Goal: Task Accomplishment & Management: Use online tool/utility

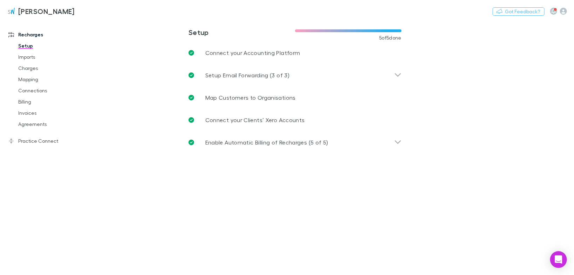
click at [22, 55] on link "Imports" at bounding box center [51, 56] width 81 height 11
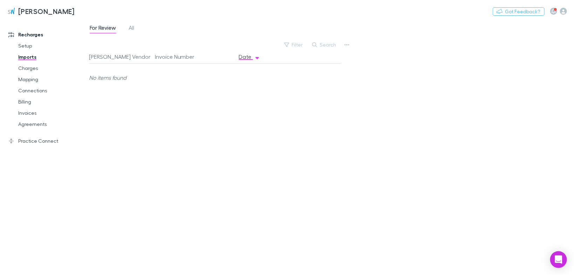
click at [39, 142] on link "Practice Connect" at bounding box center [46, 141] width 90 height 11
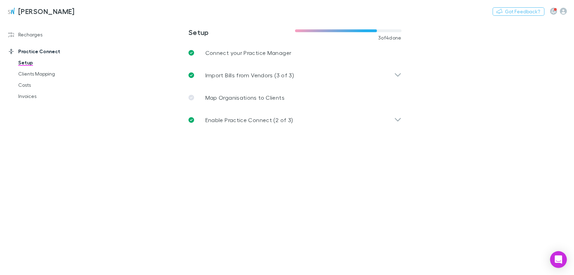
click at [248, 75] on p "Import Bills from Vendors (3 of 3)" at bounding box center [249, 75] width 89 height 8
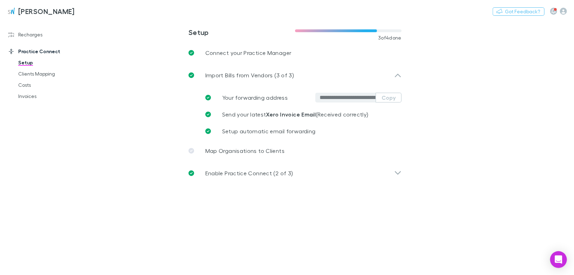
drag, startPoint x: 27, startPoint y: 33, endPoint x: 13, endPoint y: 33, distance: 14.7
click at [27, 33] on link "Recharges" at bounding box center [46, 34] width 90 height 11
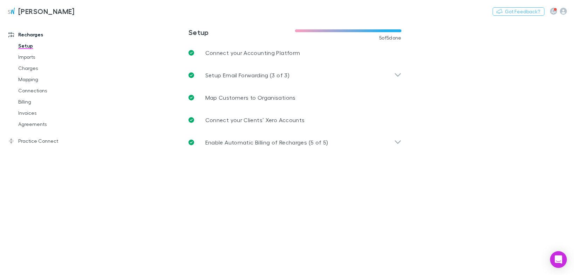
click at [13, 33] on icon at bounding box center [11, 35] width 6 height 6
click at [24, 56] on link "Imports" at bounding box center [51, 56] width 81 height 11
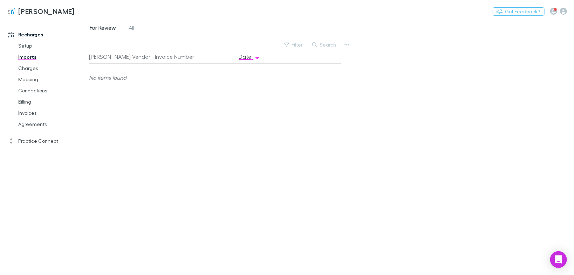
click at [347, 44] on icon "button" at bounding box center [346, 45] width 5 height 6
click at [347, 45] on div at bounding box center [287, 137] width 574 height 275
click at [346, 44] on icon "button" at bounding box center [346, 45] width 5 height 6
click at [291, 58] on p "Custom CSV Import" at bounding box center [303, 59] width 85 height 8
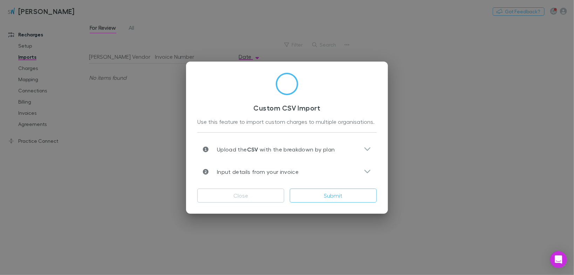
click at [367, 151] on icon at bounding box center [367, 149] width 7 height 8
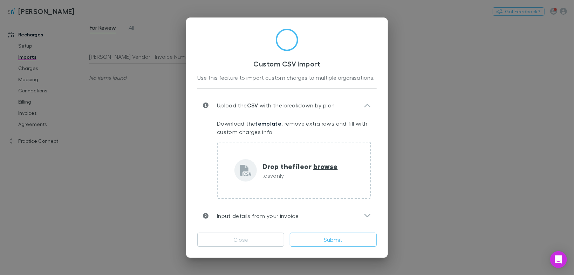
click at [363, 105] on div "Upload the CSV with the breakdown by plan" at bounding box center [283, 105] width 161 height 8
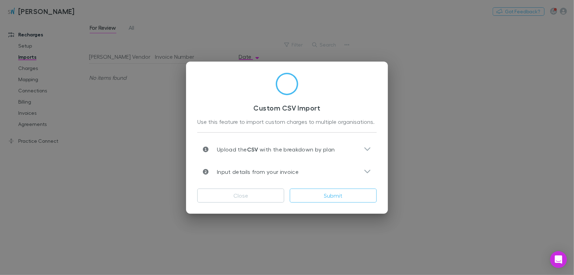
click at [446, 105] on div "Custom CSV Import Use this feature to import custom charges to multiple organis…" at bounding box center [287, 137] width 574 height 275
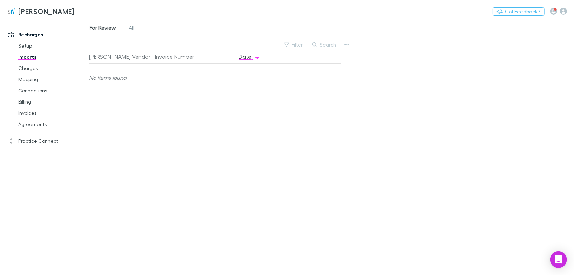
click at [347, 44] on icon "button" at bounding box center [346, 45] width 5 height 6
click at [294, 61] on p "Custom CSV Import" at bounding box center [303, 59] width 85 height 8
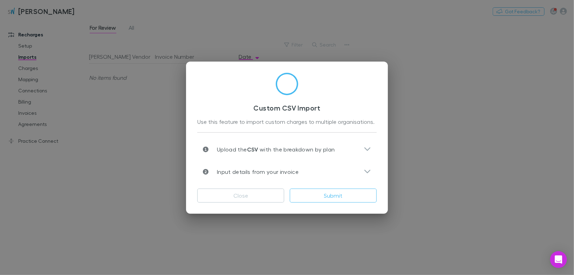
click at [368, 170] on icon at bounding box center [367, 172] width 7 height 8
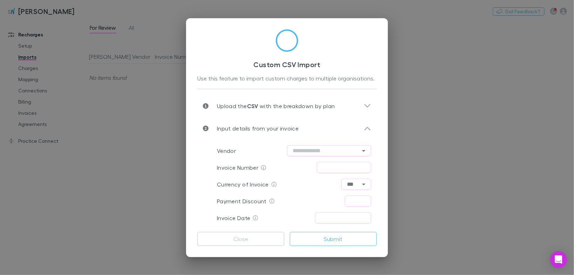
click at [369, 104] on icon at bounding box center [367, 106] width 6 height 4
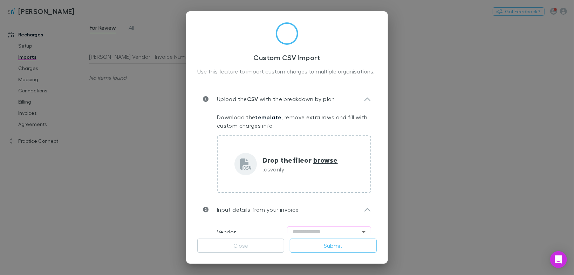
click at [267, 116] on link "template" at bounding box center [268, 117] width 26 height 7
click at [442, 112] on div "Custom CSV Import Use this feature to import custom charges to multiple organis…" at bounding box center [287, 137] width 574 height 275
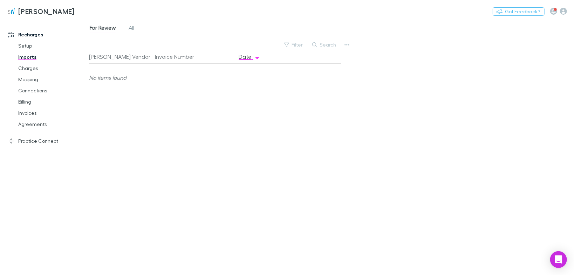
click at [322, 113] on div "[PERSON_NAME] Vendor Invoice Number Date No items found" at bounding box center [215, 160] width 252 height 220
drag, startPoint x: 22, startPoint y: 143, endPoint x: 11, endPoint y: 140, distance: 12.0
click at [22, 143] on link "Practice Connect" at bounding box center [46, 141] width 90 height 11
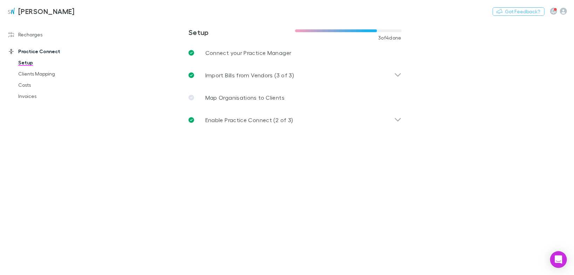
click at [11, 140] on div "Recharges Setup Imports Charges Mapping Connections Billing Invoices Agreements…" at bounding box center [46, 145] width 93 height 246
click at [31, 98] on link "Invoices" at bounding box center [51, 96] width 81 height 11
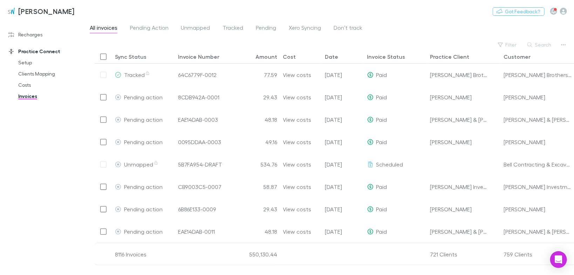
click at [28, 85] on link "Costs" at bounding box center [51, 85] width 81 height 11
